Goal: Task Accomplishment & Management: Complete application form

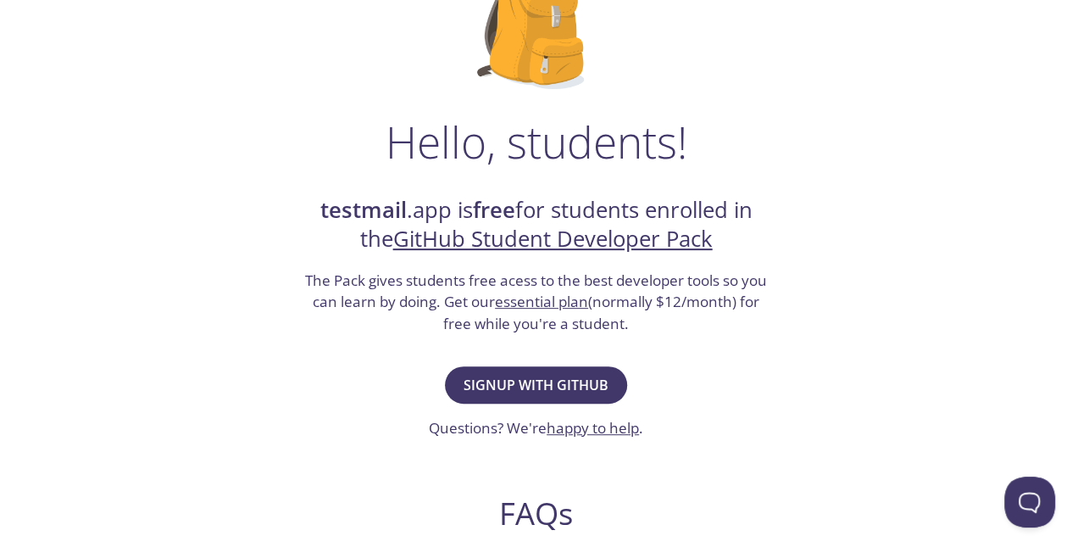
scroll to position [173, 0]
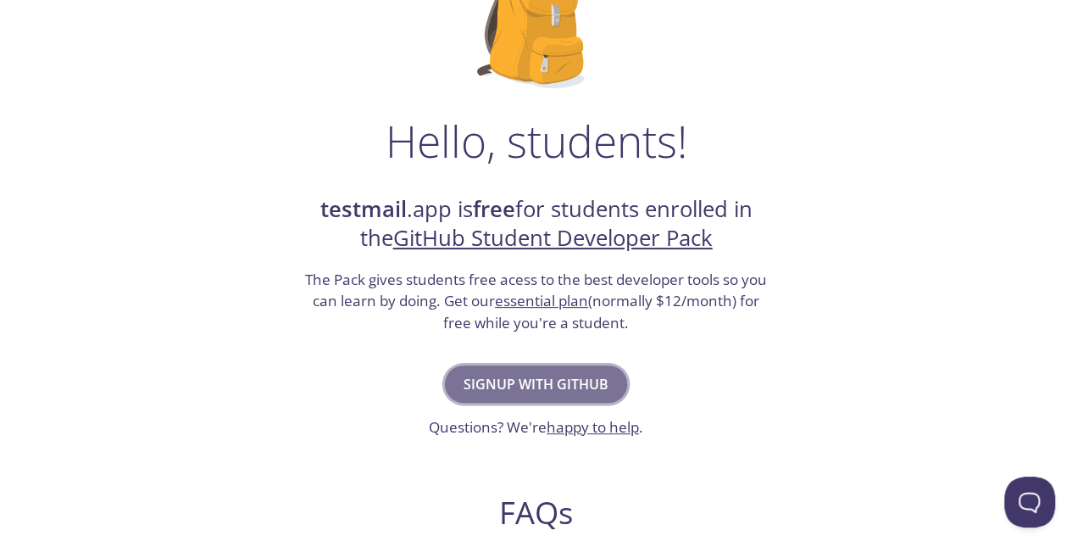
click at [536, 379] on span "Signup with GitHub" at bounding box center [536, 384] width 145 height 24
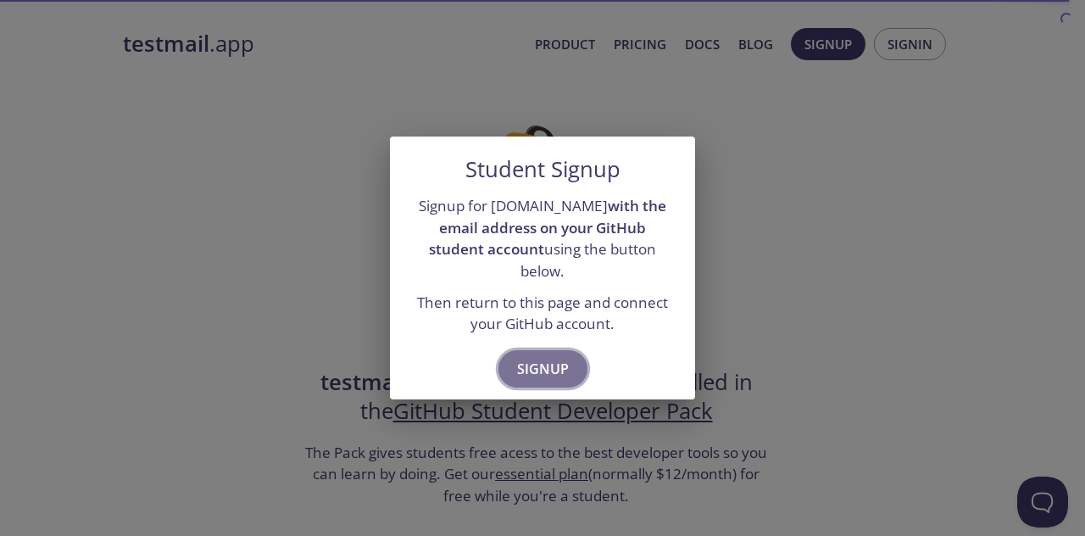
click at [555, 357] on span "Signup" at bounding box center [543, 369] width 52 height 24
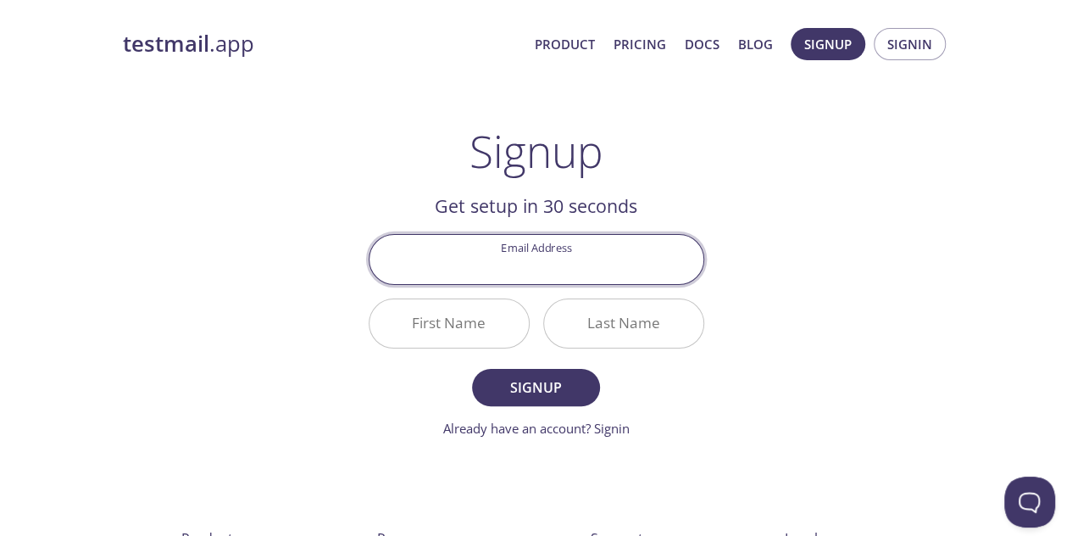
click at [575, 264] on input "Email Address" at bounding box center [537, 259] width 334 height 48
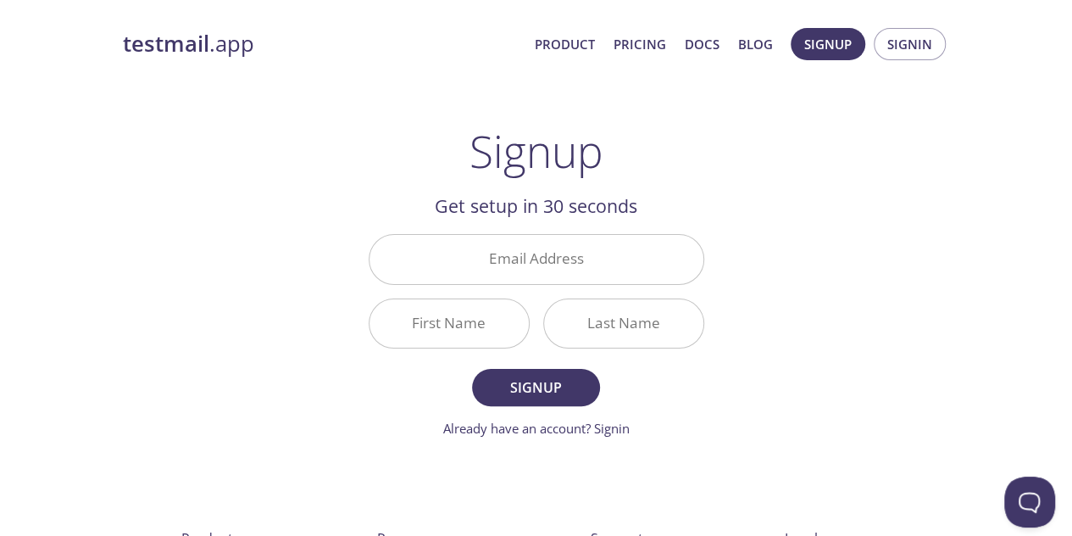
click at [788, 220] on div "testmail .app Product Pricing Docs Blog Signup Signin Signup Get setup in 30 se…" at bounding box center [537, 406] width 868 height 778
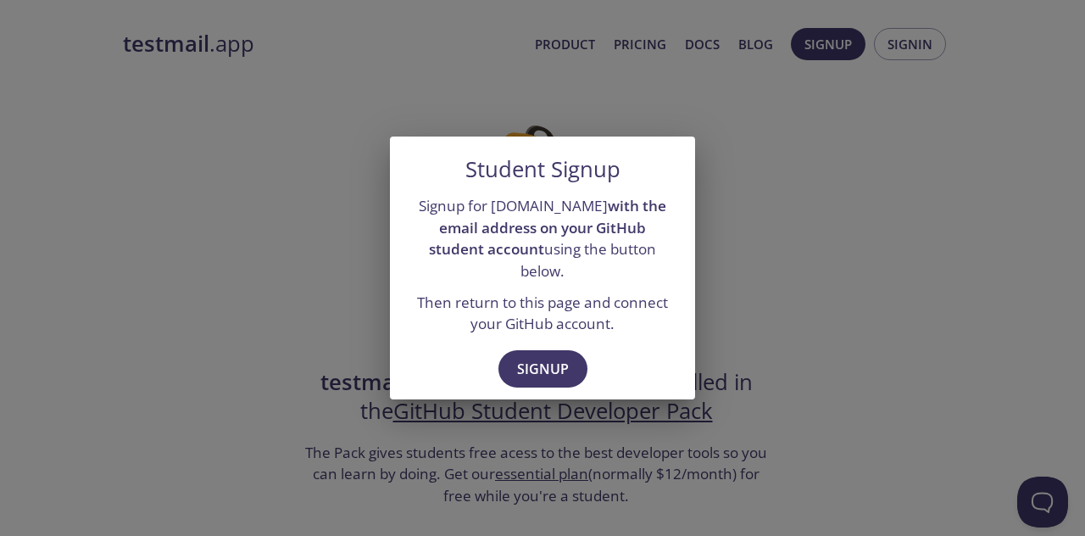
click at [532, 278] on div "Signup for [DOMAIN_NAME] with the email address on your GitHub student account …" at bounding box center [542, 264] width 305 height 153
click at [882, 295] on div "Student Signup Signup for [DOMAIN_NAME] with the email address on your GitHub s…" at bounding box center [542, 268] width 1085 height 536
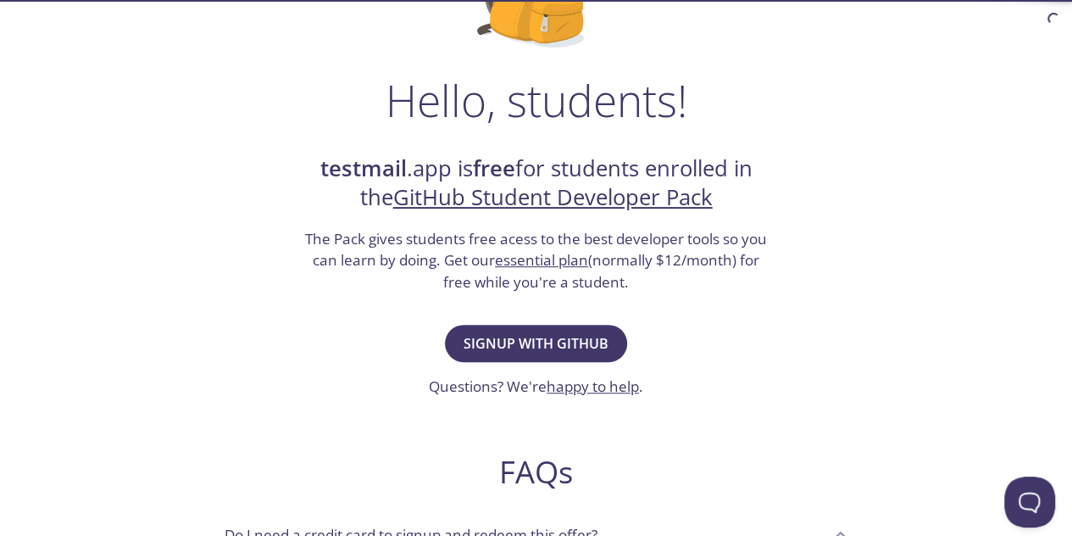
scroll to position [223, 0]
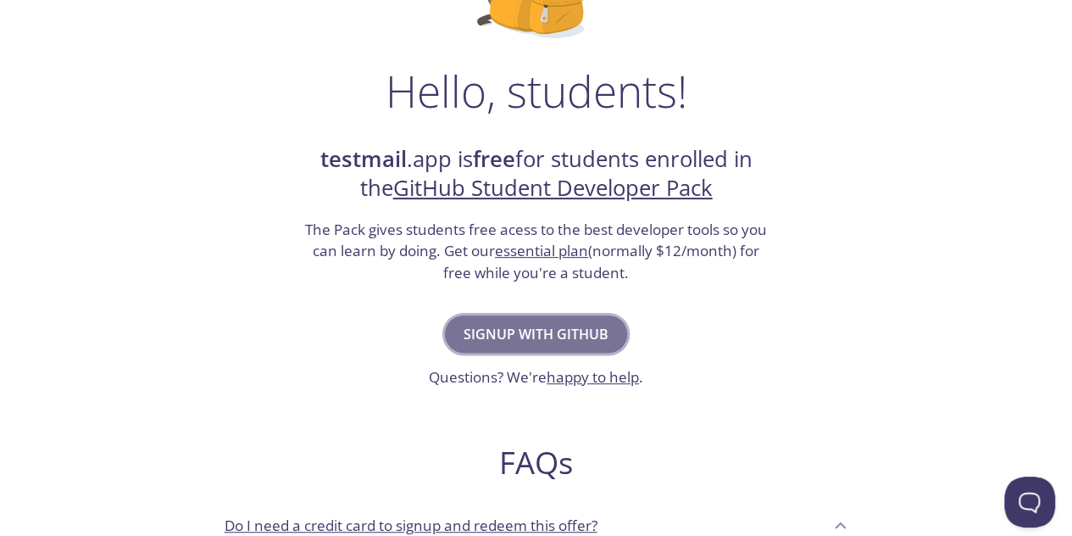
click at [556, 332] on span "Signup with GitHub" at bounding box center [536, 334] width 145 height 24
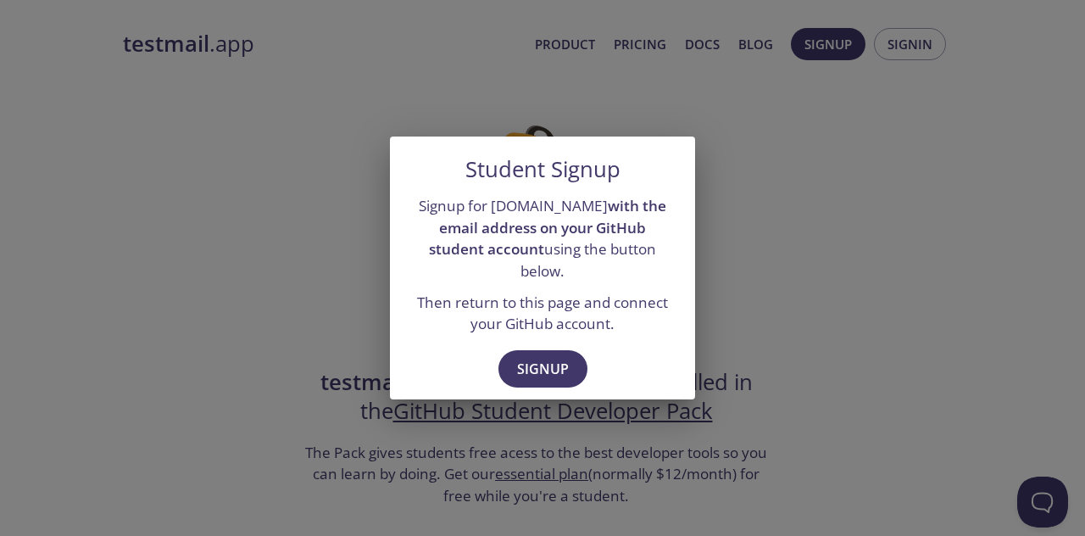
click at [787, 265] on div "Student Signup Signup for [DOMAIN_NAME] with the email address on your GitHub s…" at bounding box center [542, 268] width 1085 height 536
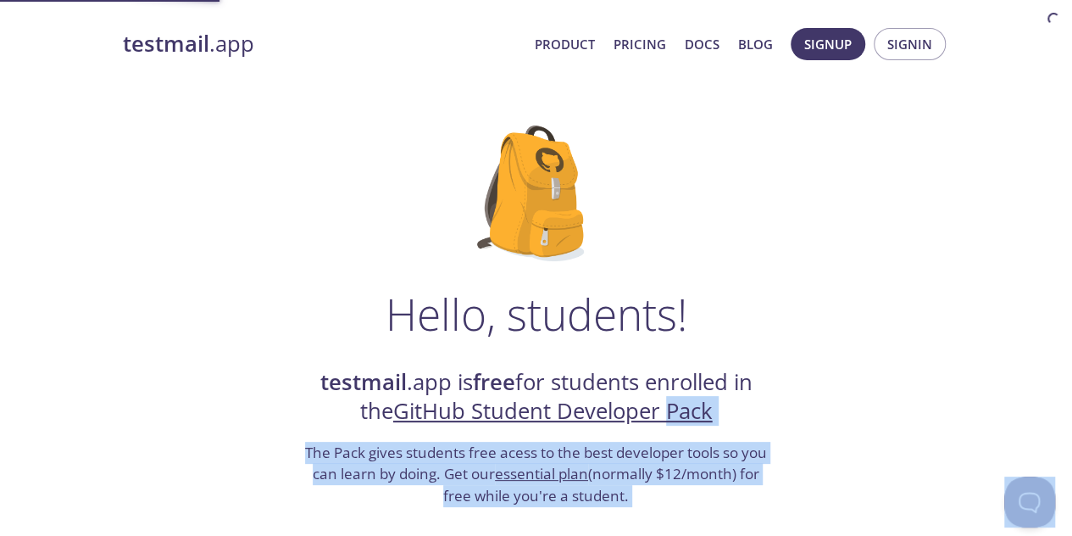
drag, startPoint x: 787, startPoint y: 265, endPoint x: 690, endPoint y: 408, distance: 172.8
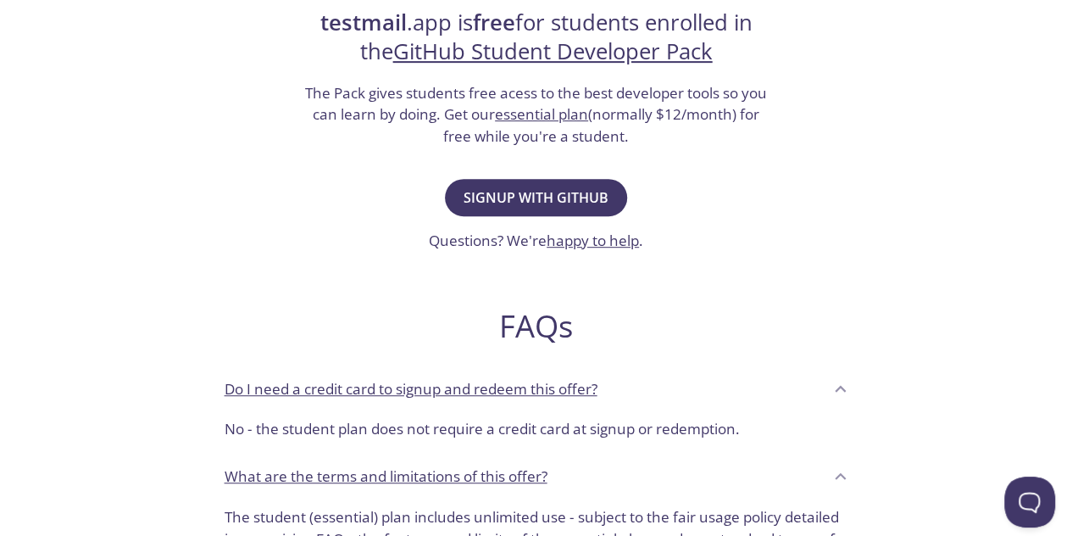
scroll to position [359, 0]
click at [549, 187] on span "Signup with GitHub" at bounding box center [536, 199] width 145 height 24
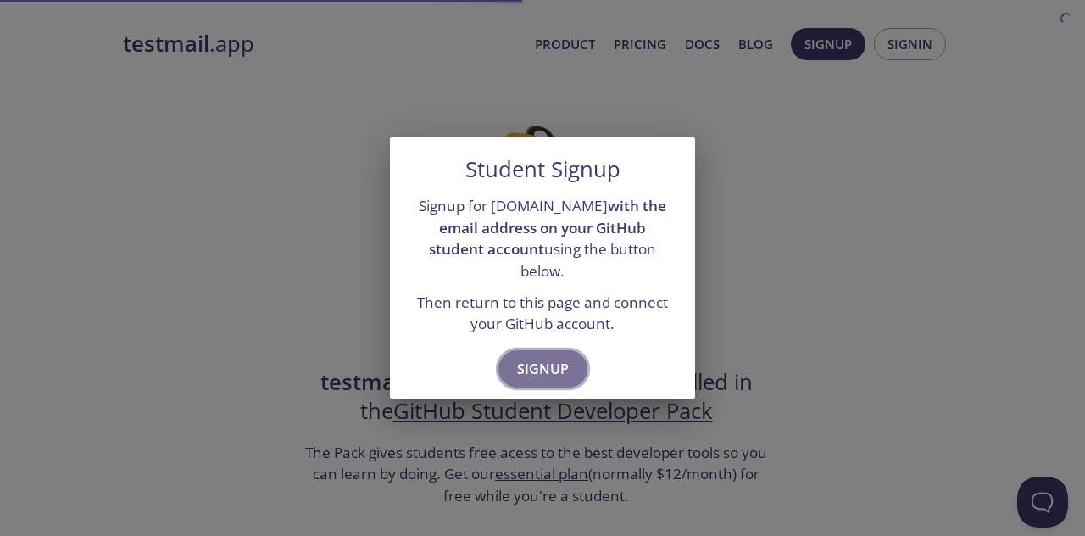
click at [540, 350] on button "Signup" at bounding box center [543, 368] width 89 height 37
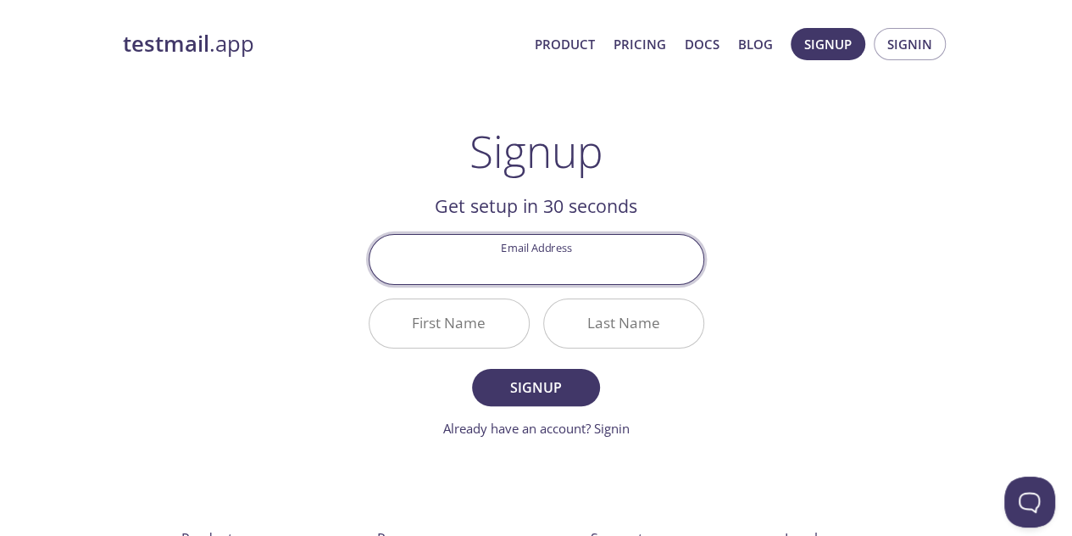
click at [554, 255] on input "Email Address" at bounding box center [537, 259] width 334 height 48
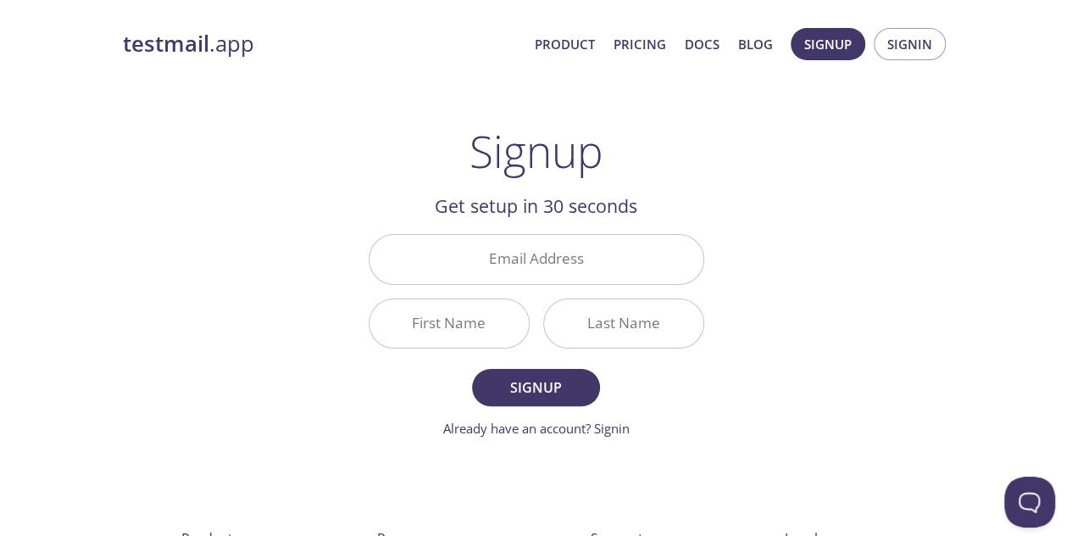
click at [730, 214] on div "testmail .app Product Pricing Docs Blog Signup Signin Signup Get setup in 30 se…" at bounding box center [537, 406] width 868 height 778
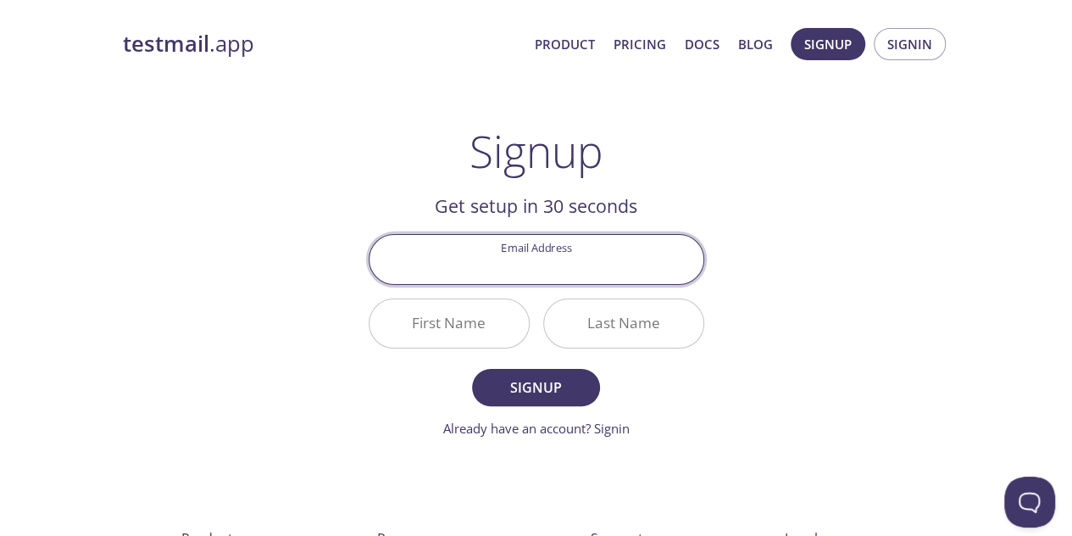
click at [584, 281] on input "Email Address" at bounding box center [537, 259] width 334 height 48
paste input "[EMAIL_ADDRESS][DOMAIN_NAME]"
type input "[EMAIL_ADDRESS][DOMAIN_NAME]"
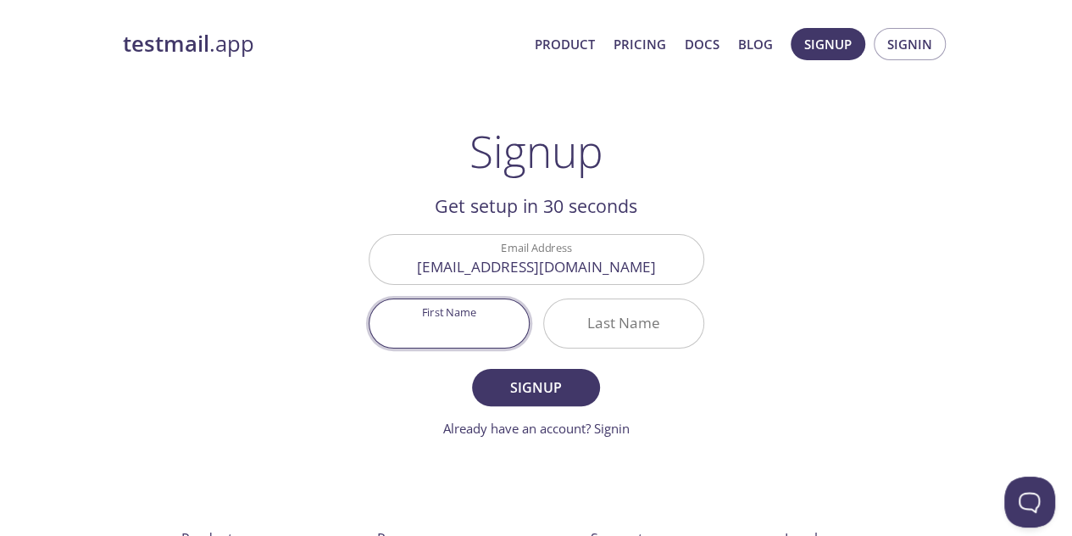
click at [501, 317] on input "First Name" at bounding box center [449, 323] width 159 height 48
type input "Max"
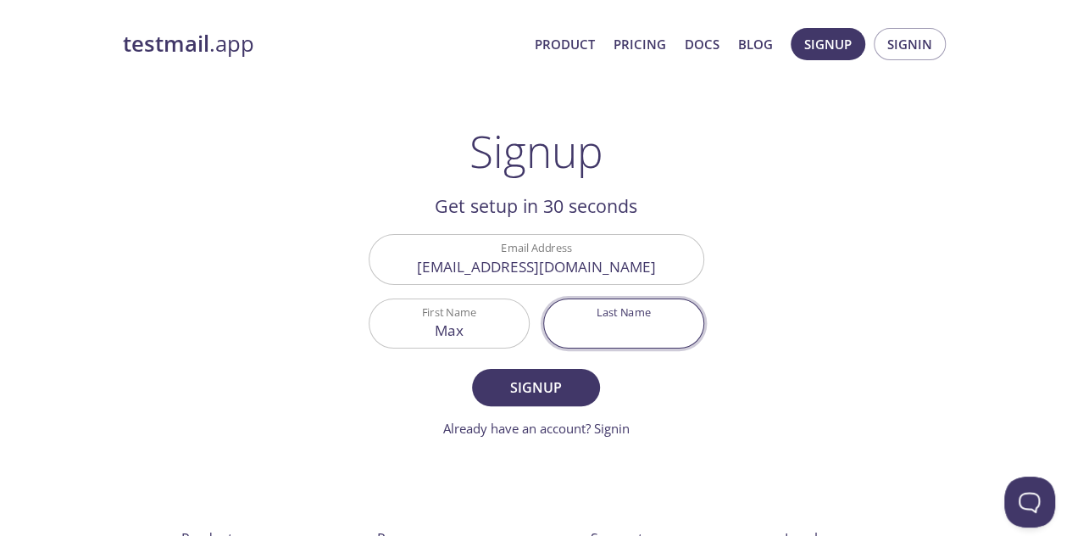
click at [593, 337] on input "Last Name" at bounding box center [623, 323] width 159 height 48
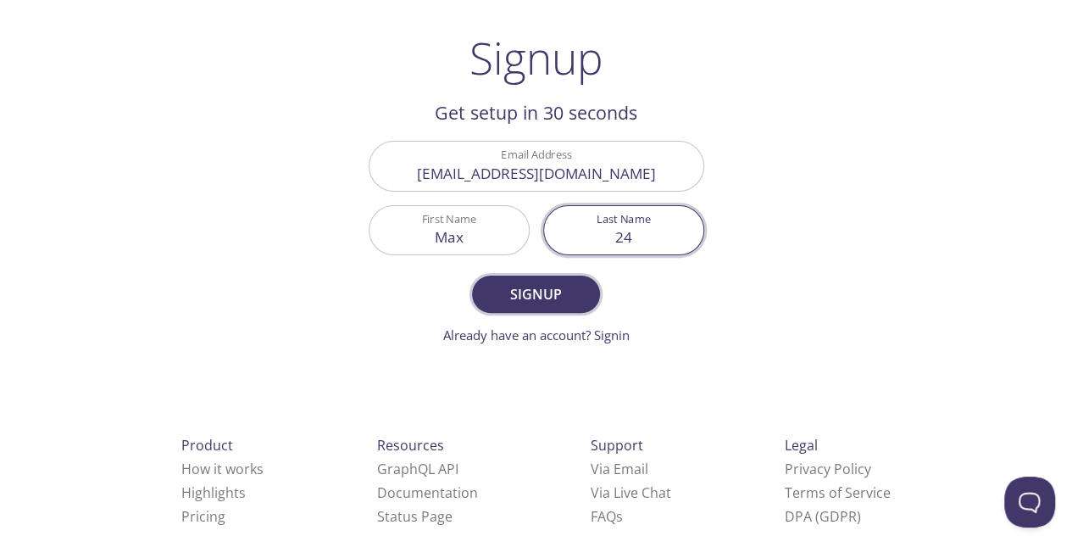
scroll to position [89, 0]
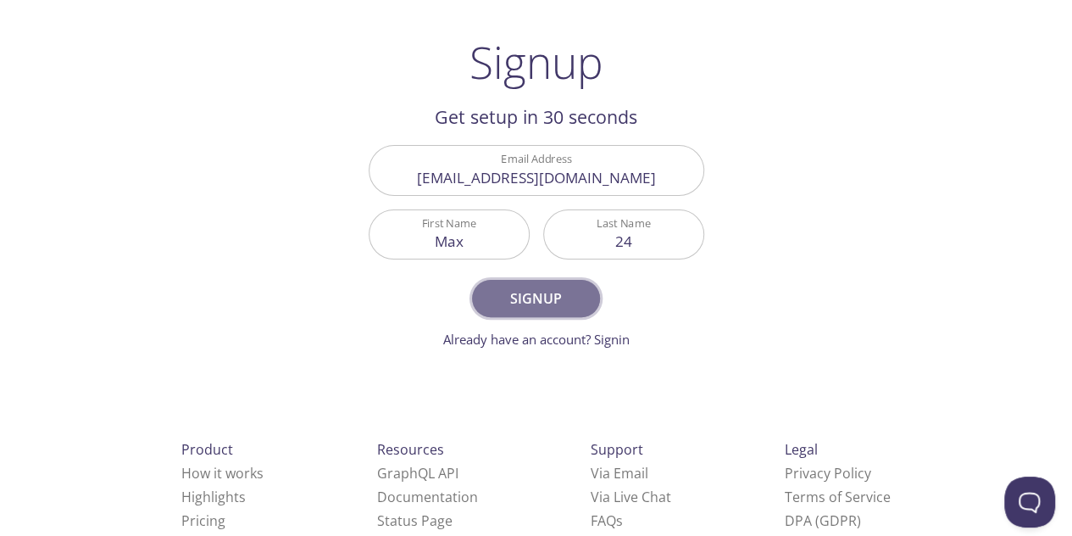
click at [511, 296] on span "Signup" at bounding box center [536, 299] width 90 height 24
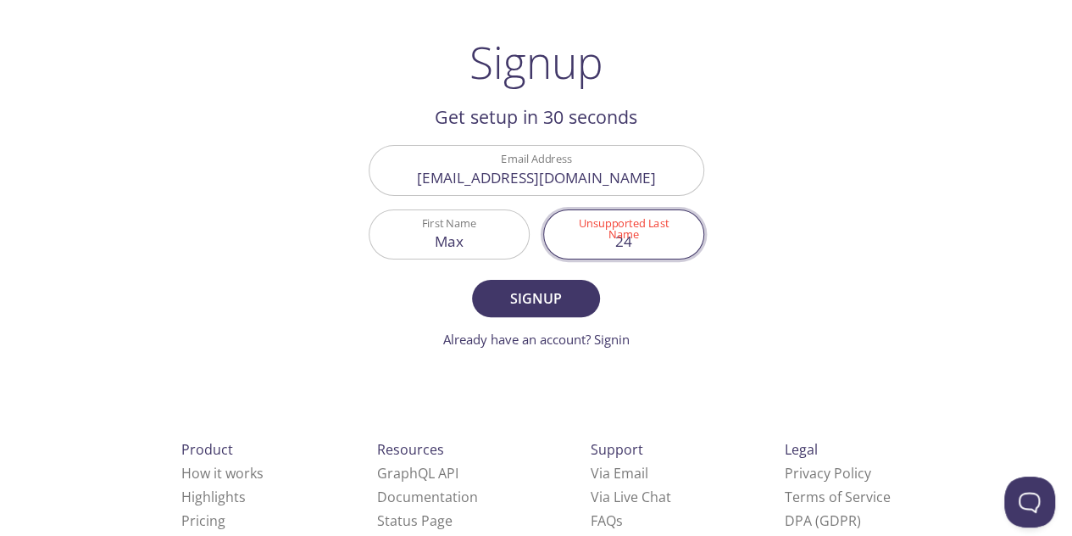
click at [666, 238] on input "24" at bounding box center [623, 234] width 159 height 48
type input "2"
type input "Gate"
click at [580, 290] on span "Signup" at bounding box center [536, 299] width 90 height 24
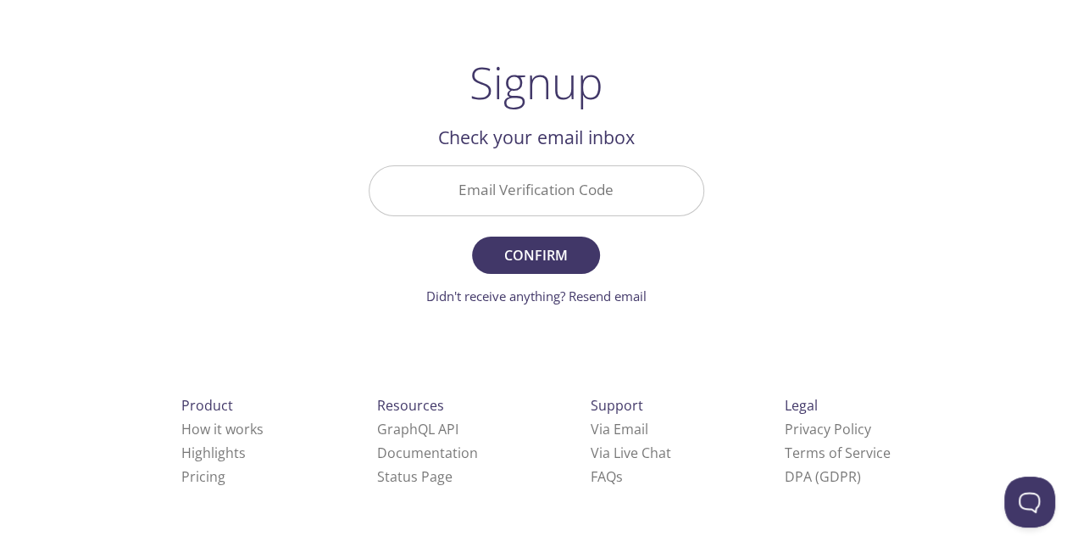
scroll to position [68, 0]
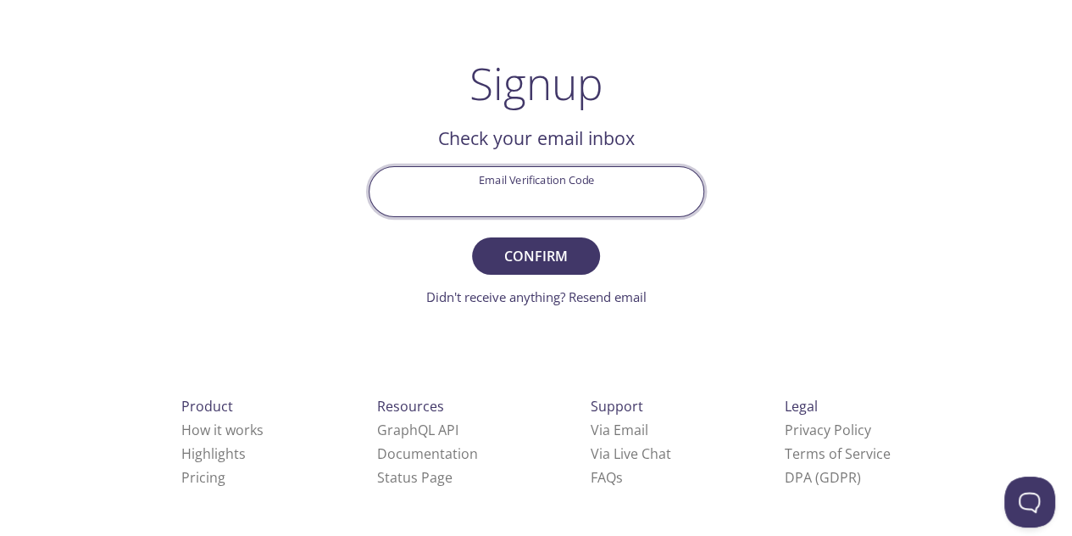
click at [616, 196] on input "Email Verification Code" at bounding box center [537, 191] width 334 height 48
click at [783, 197] on div "testmail .app Product Pricing Docs Blog Signup Signin Signup Get setup in 30 se…" at bounding box center [537, 306] width 868 height 714
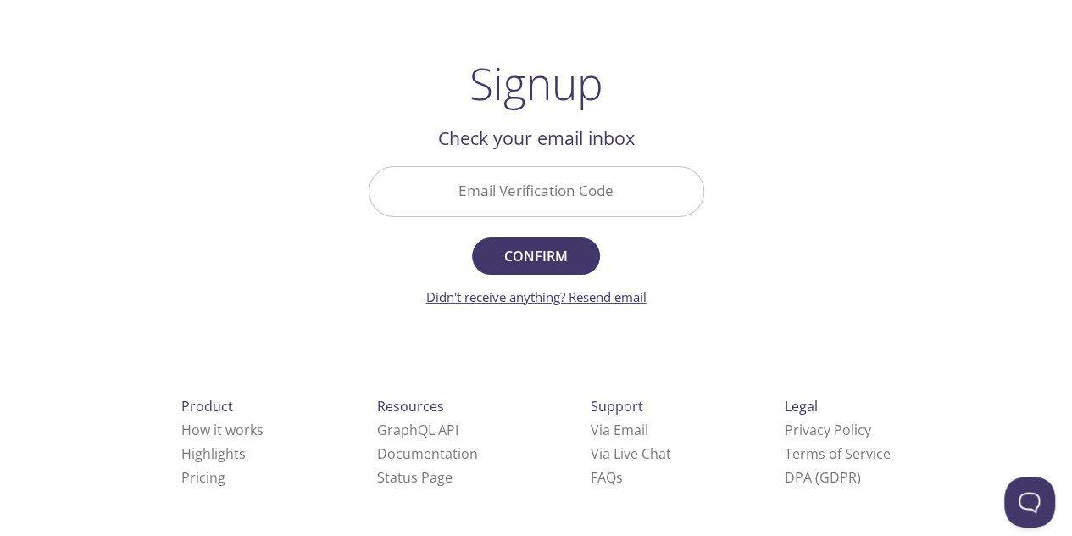
click at [615, 300] on link "Didn't receive anything? Resend email" at bounding box center [536, 296] width 220 height 17
click at [749, 308] on div "testmail .app Product Pricing Docs Blog Signup Signin Signup Get setup in 30 se…" at bounding box center [537, 306] width 868 height 714
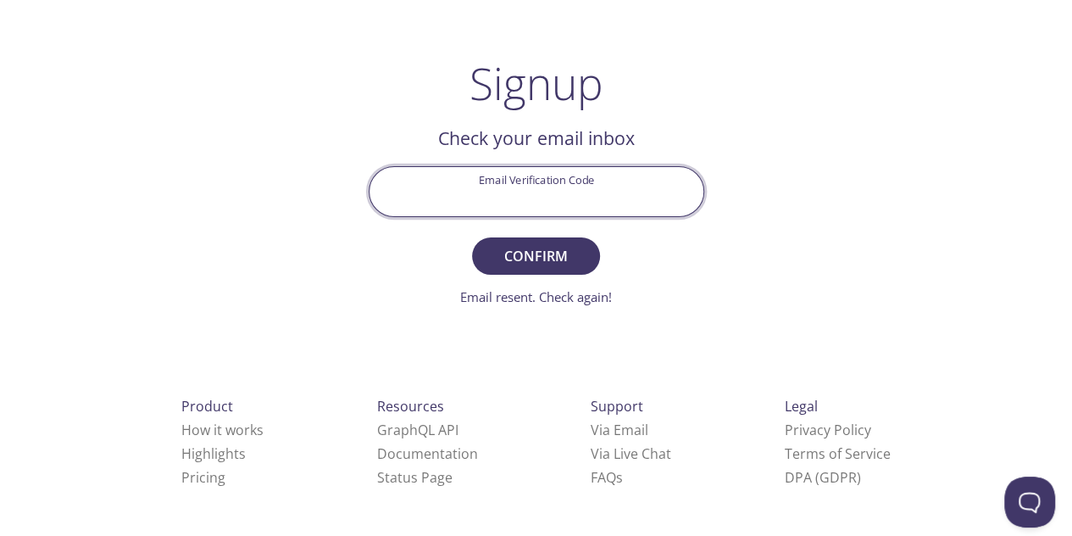
click at [524, 187] on input "Email Verification Code" at bounding box center [537, 191] width 334 height 48
paste input "SAJWBH5"
type input "SAJWBH5"
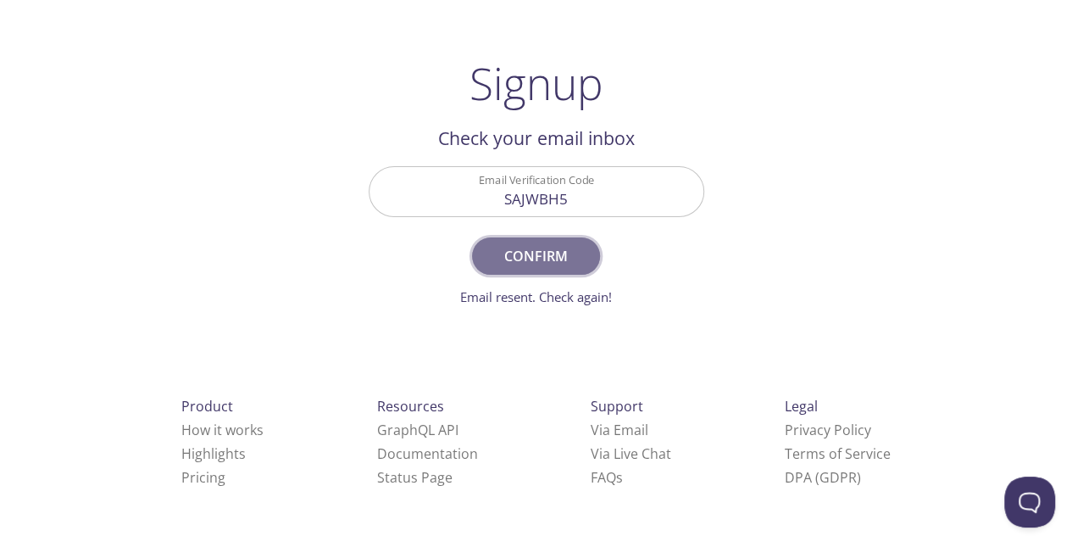
click at [591, 263] on button "Confirm" at bounding box center [535, 255] width 127 height 37
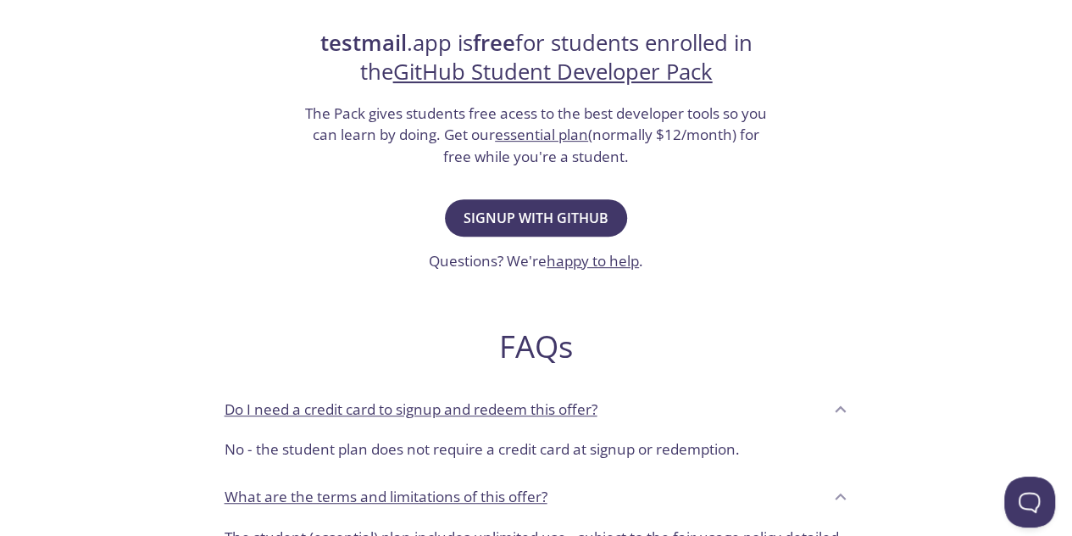
scroll to position [390, 0]
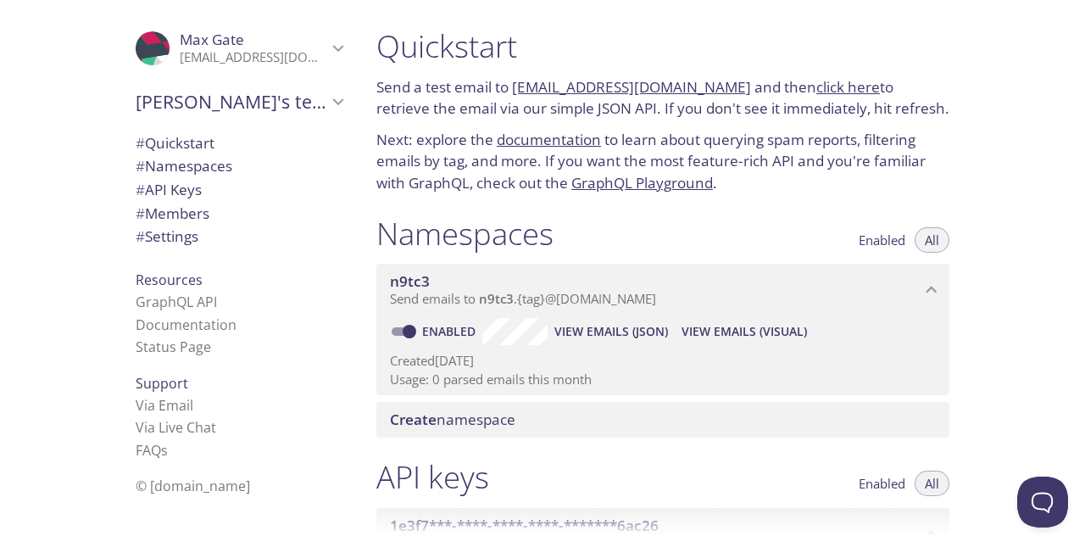
click at [0, 142] on div ".cls-1 { fill: #6d5ca8; } .cls-2 { fill: #3fc191; } .cls-3 { fill: #3b4752; } .…" at bounding box center [181, 268] width 363 height 536
click at [139, 140] on span "# Quickstart" at bounding box center [175, 142] width 79 height 19
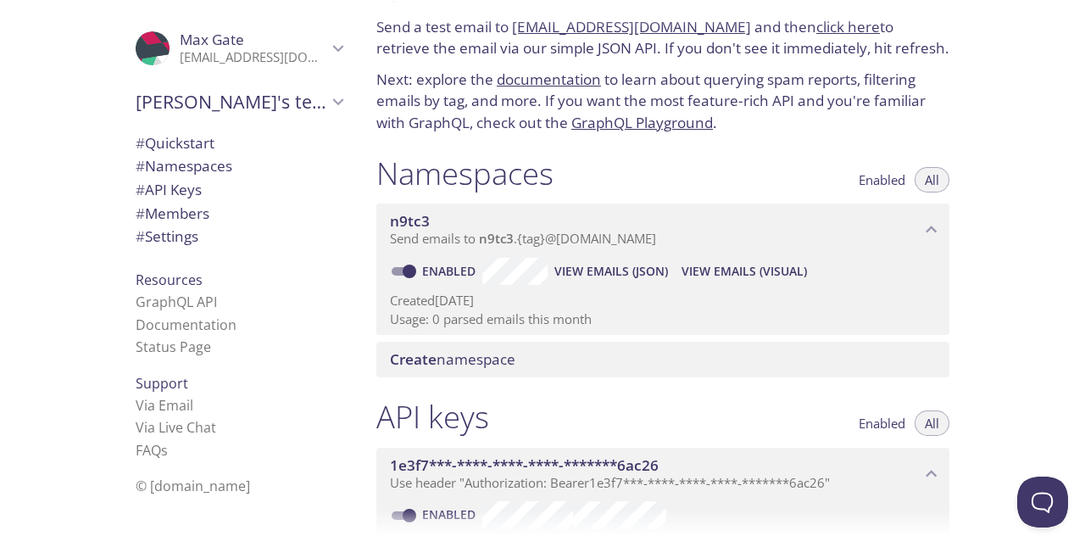
scroll to position [61, 0]
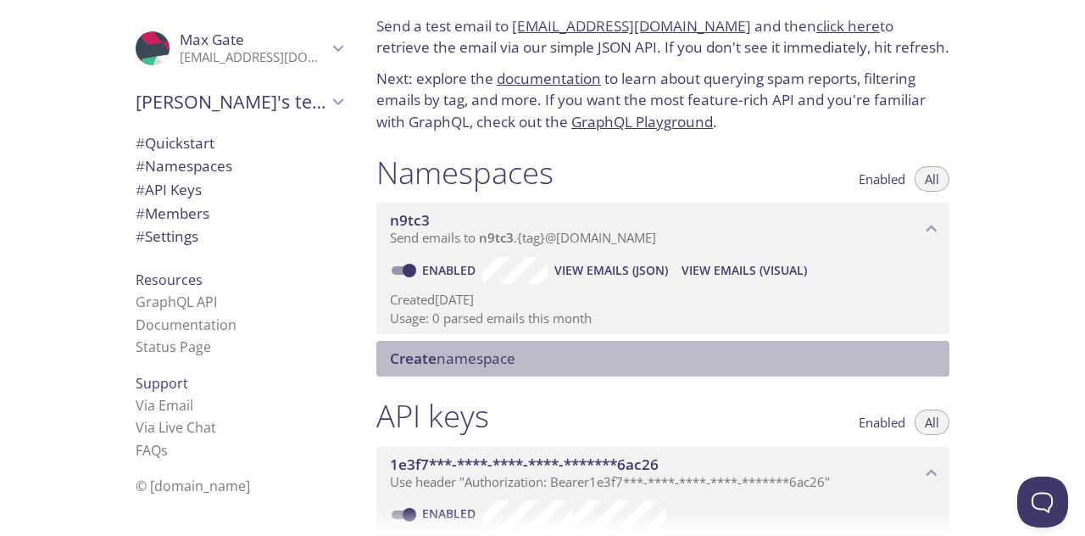
click at [487, 359] on span "Create namespace" at bounding box center [452, 357] width 125 height 19
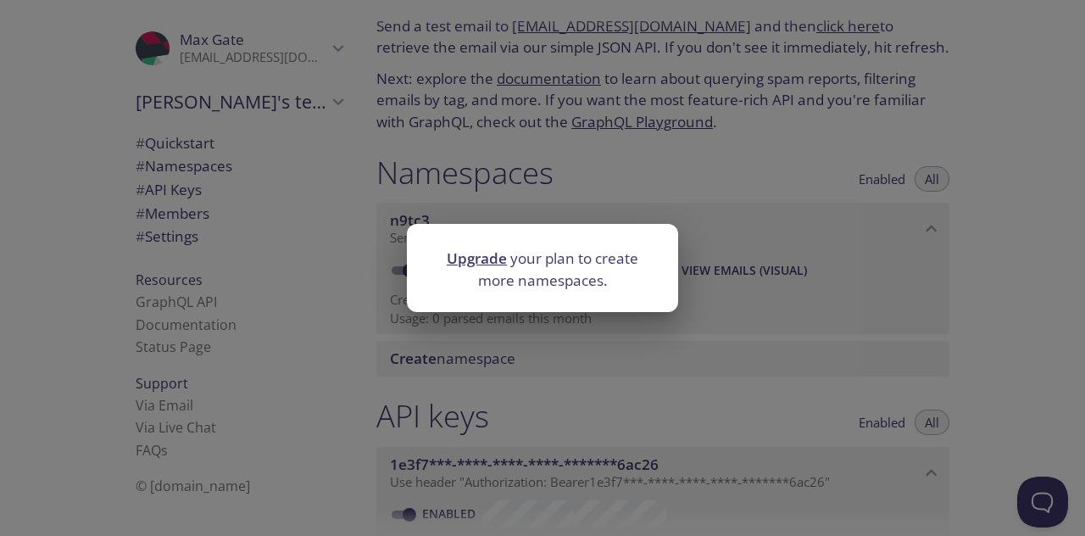
click at [702, 348] on div "Upgrade your plan to create more namespaces." at bounding box center [542, 268] width 1085 height 536
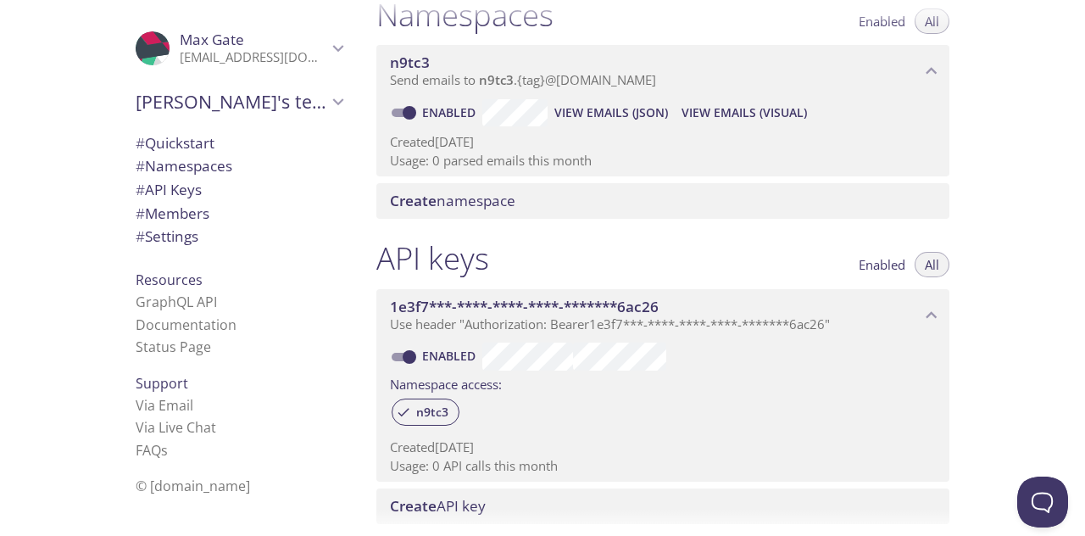
scroll to position [202, 0]
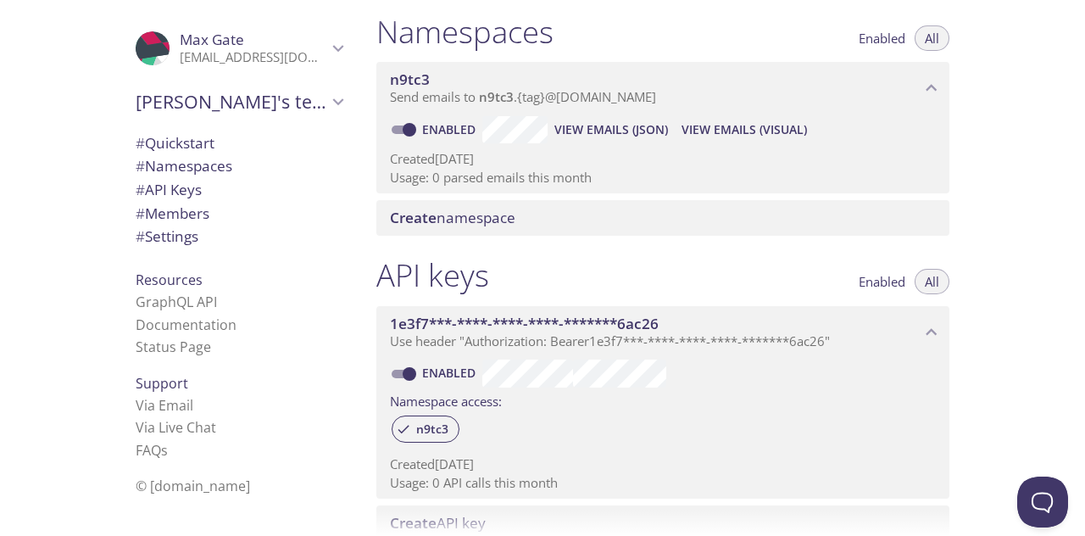
click at [0, 245] on div ".cls-1 { fill: #6d5ca8; } .cls-2 { fill: #3fc191; } .cls-3 { fill: #3b4752; } .…" at bounding box center [181, 268] width 363 height 536
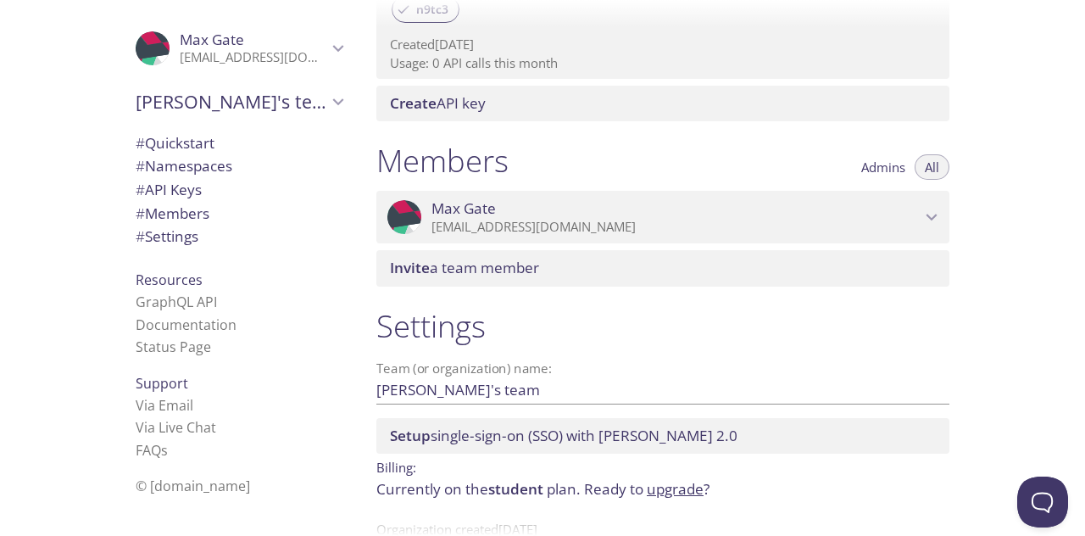
scroll to position [670, 0]
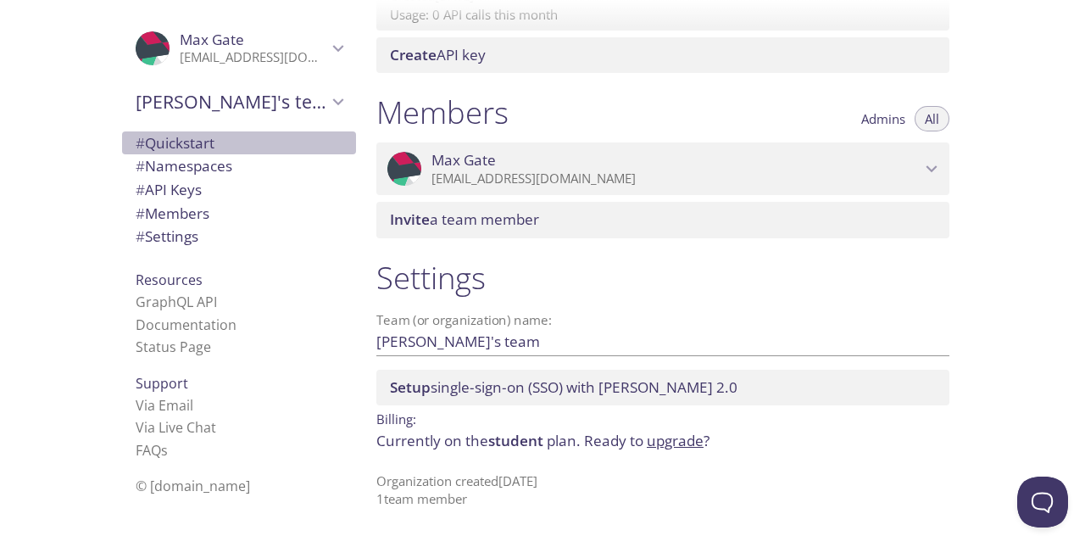
click at [168, 148] on span "# Quickstart" at bounding box center [175, 142] width 79 height 19
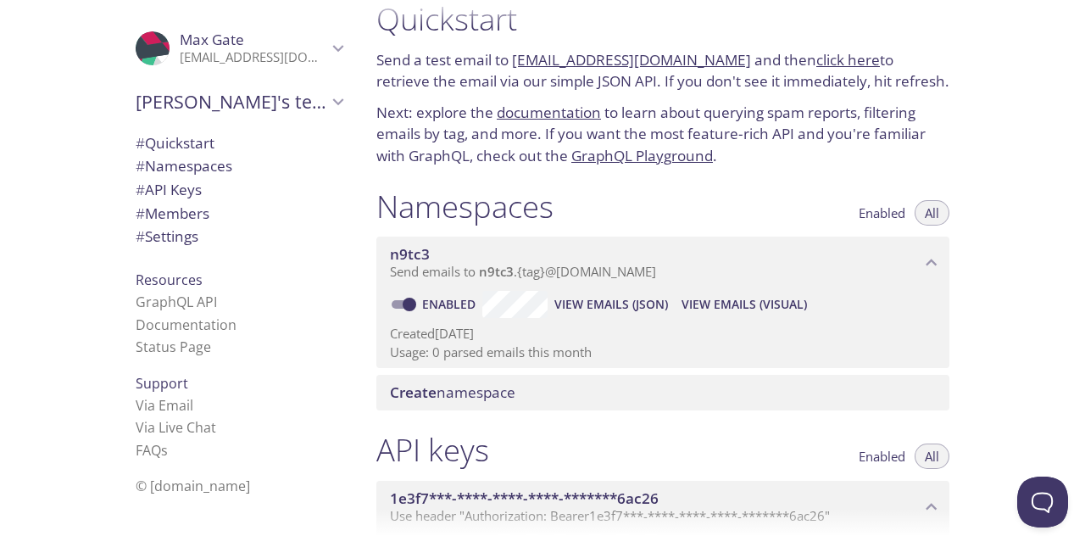
scroll to position [0, 0]
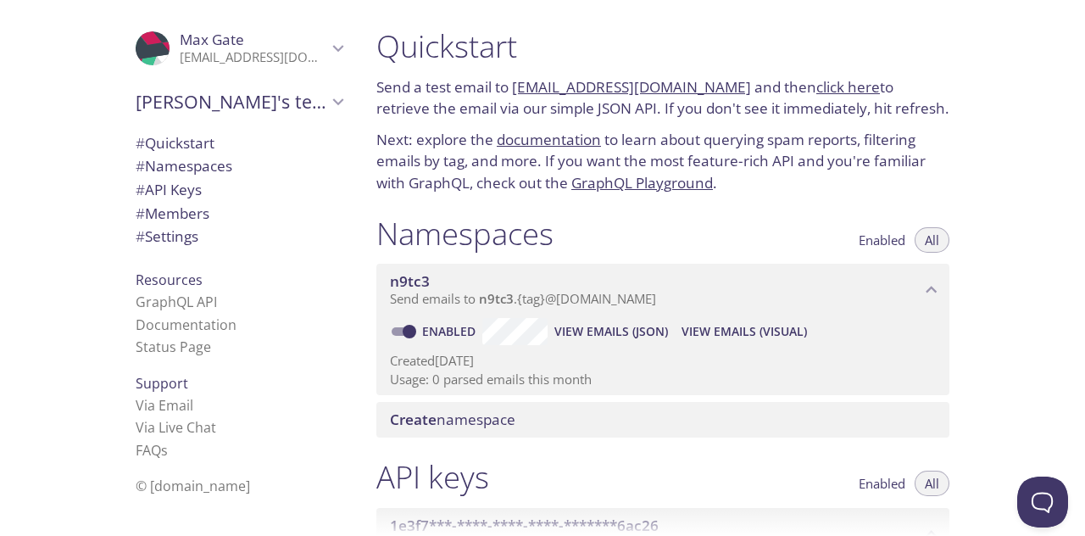
click at [816, 87] on link "click here" at bounding box center [848, 86] width 64 height 19
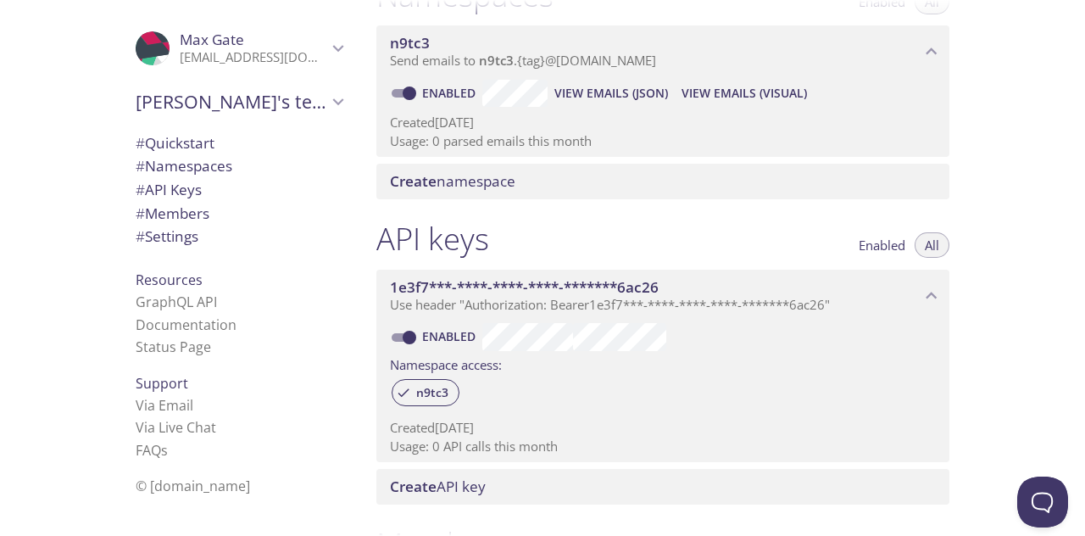
scroll to position [239, 0]
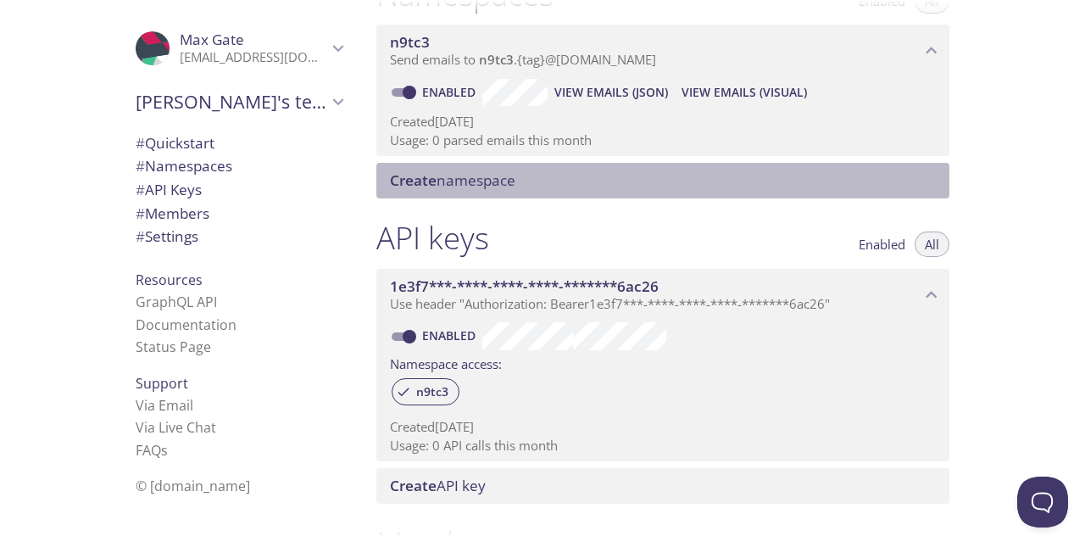
click at [457, 182] on span "Create namespace" at bounding box center [452, 179] width 125 height 19
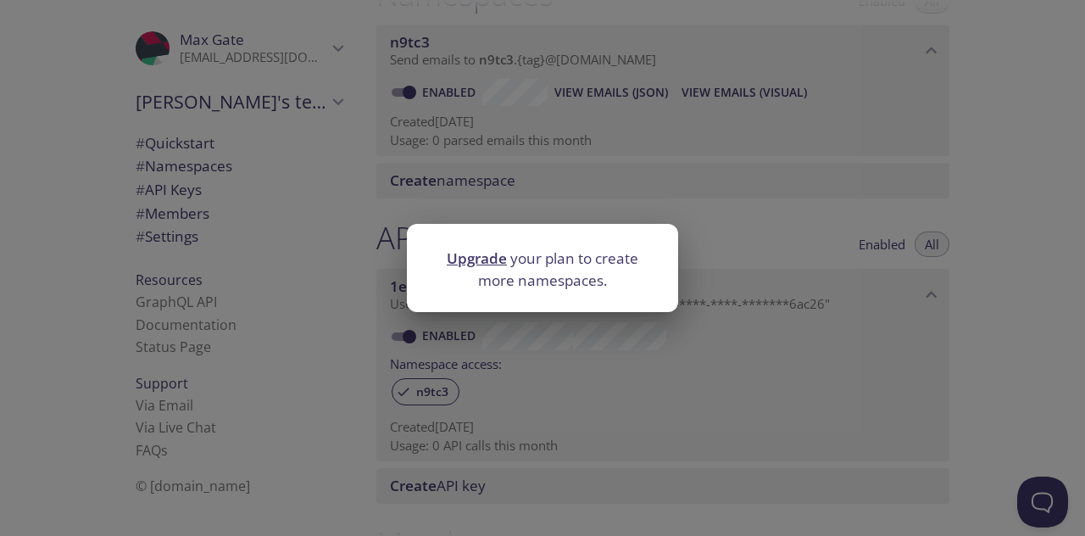
click at [749, 263] on div "Upgrade your plan to create more namespaces." at bounding box center [542, 268] width 1085 height 536
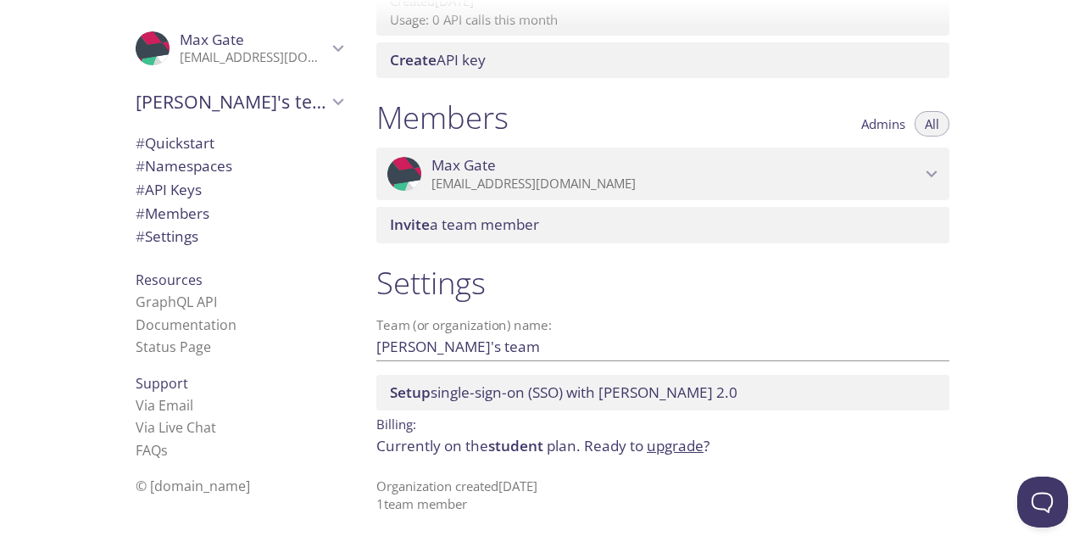
scroll to position [670, 0]
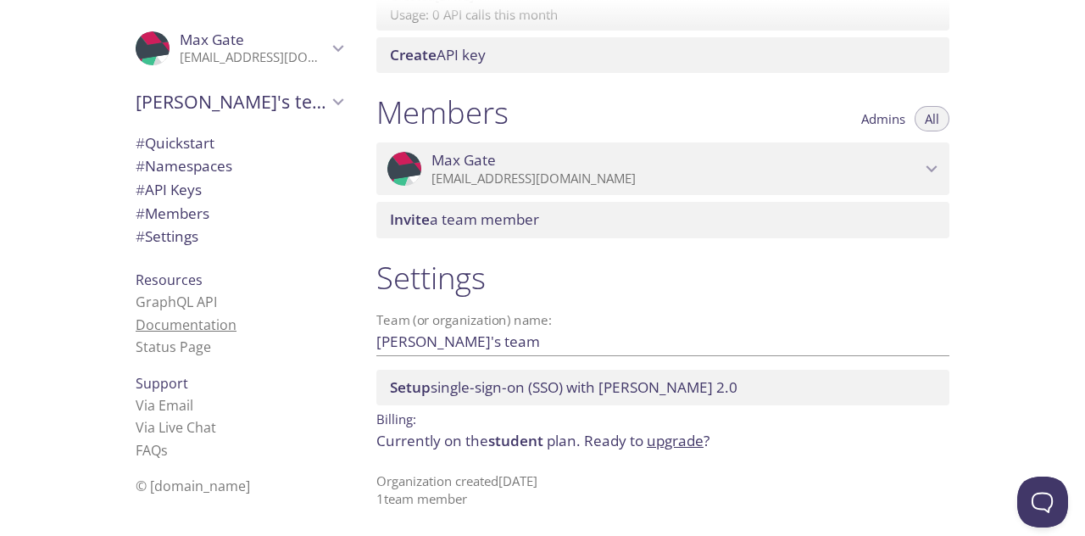
click at [169, 321] on link "Documentation" at bounding box center [186, 324] width 101 height 19
